Goal: Transaction & Acquisition: Purchase product/service

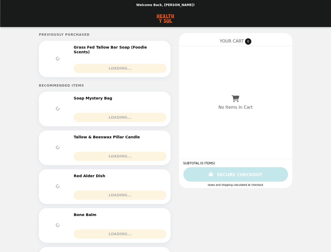
select select "**********"
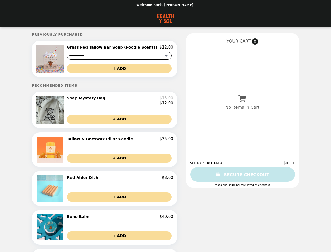
click at [62, 60] on img at bounding box center [50, 59] width 29 height 28
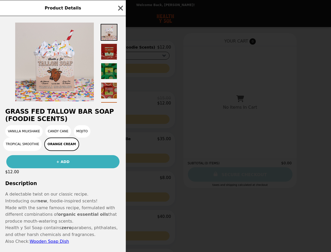
click at [120, 48] on div "Product Details Grass Fed Tallow Bar Soap (Foodie Scents) Vanilla Milkshake Can…" at bounding box center [165, 126] width 331 height 252
click at [120, 69] on div at bounding box center [63, 59] width 126 height 87
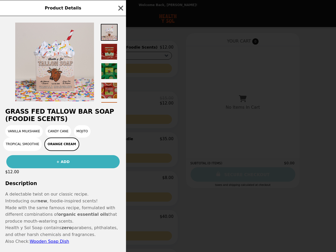
click at [62, 112] on h2 "Grass Fed Tallow Bar Soap (Foodie Scents)" at bounding box center [63, 115] width 126 height 15
click at [120, 103] on div at bounding box center [63, 59] width 126 height 87
click at [120, 122] on h2 "Grass Fed Tallow Bar Soap (Foodie Scents)" at bounding box center [63, 115] width 126 height 15
click at [62, 152] on div "Product Details Grass Fed Tallow Bar Soap (Foodie Scents) Vanilla Milkshake Can…" at bounding box center [168, 126] width 336 height 252
click at [120, 142] on div "Vanilla Milkshake Candy Cane Mojito Tropical Smoothie Orange Cream" at bounding box center [63, 138] width 120 height 26
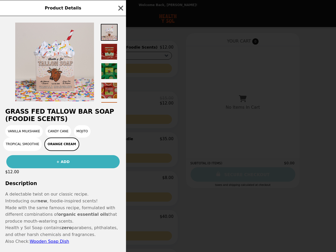
click at [120, 161] on button "+ ADD" at bounding box center [119, 157] width 105 height 9
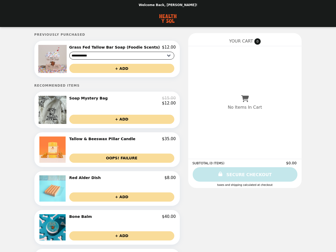
click at [62, 191] on img at bounding box center [53, 188] width 28 height 26
